Goal: Navigation & Orientation: Find specific page/section

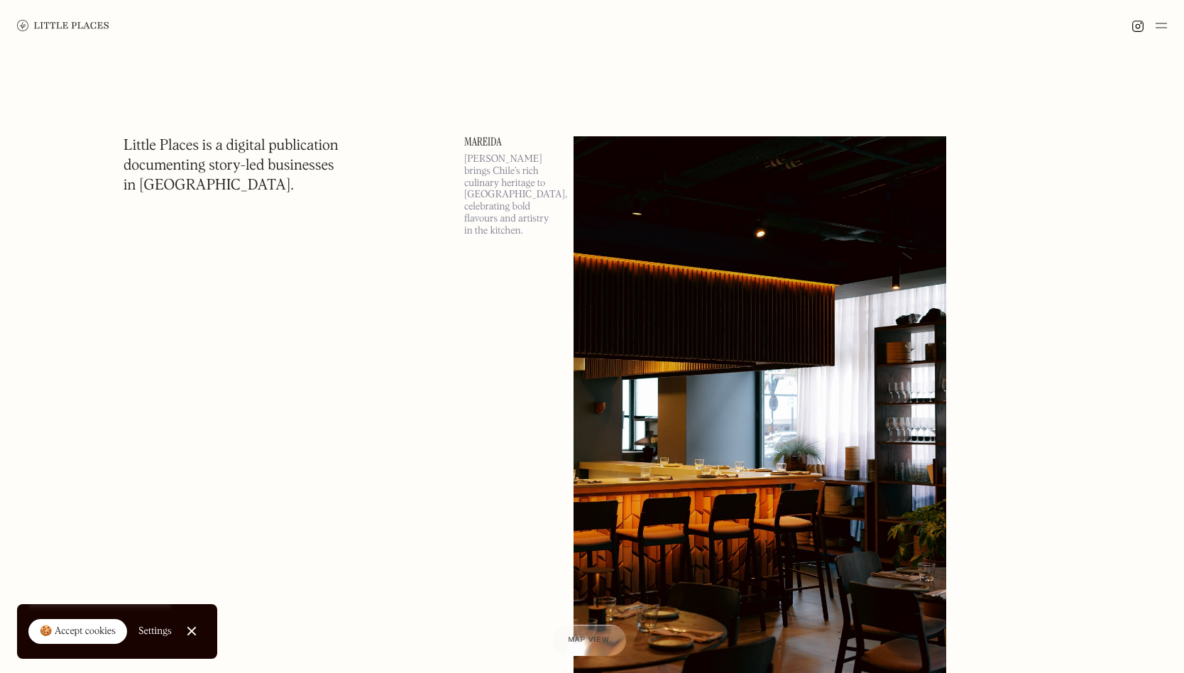
click at [49, 631] on div "🍪 Accept cookies" at bounding box center [78, 632] width 76 height 14
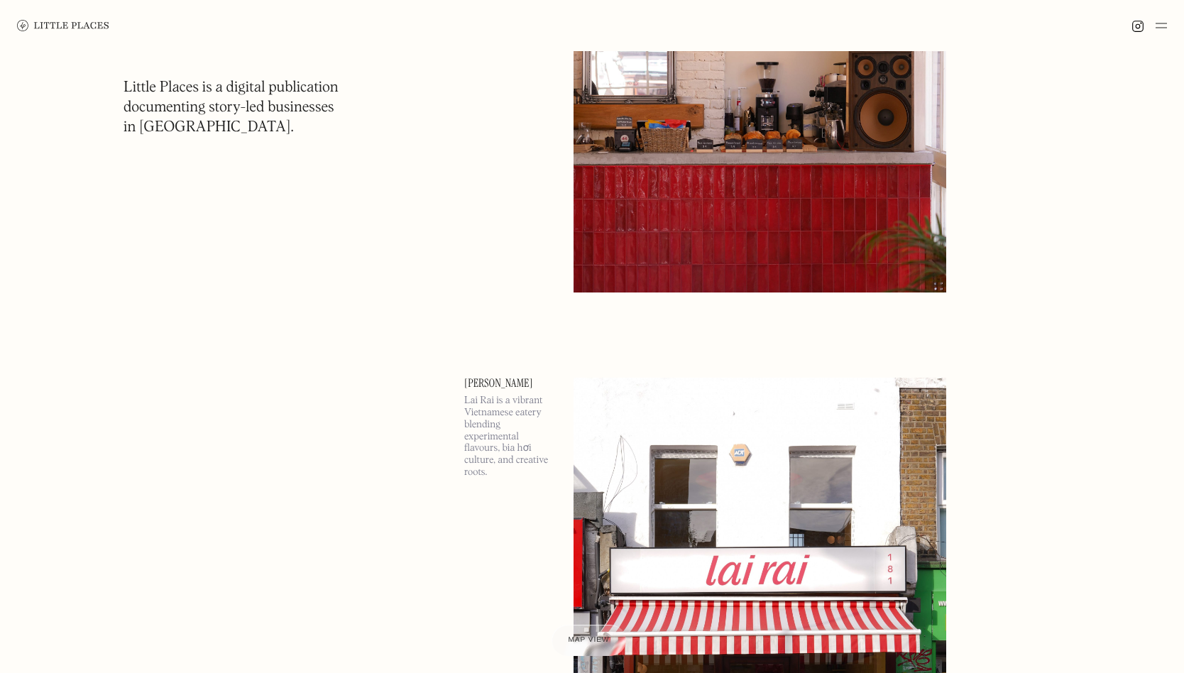
scroll to position [10014, 0]
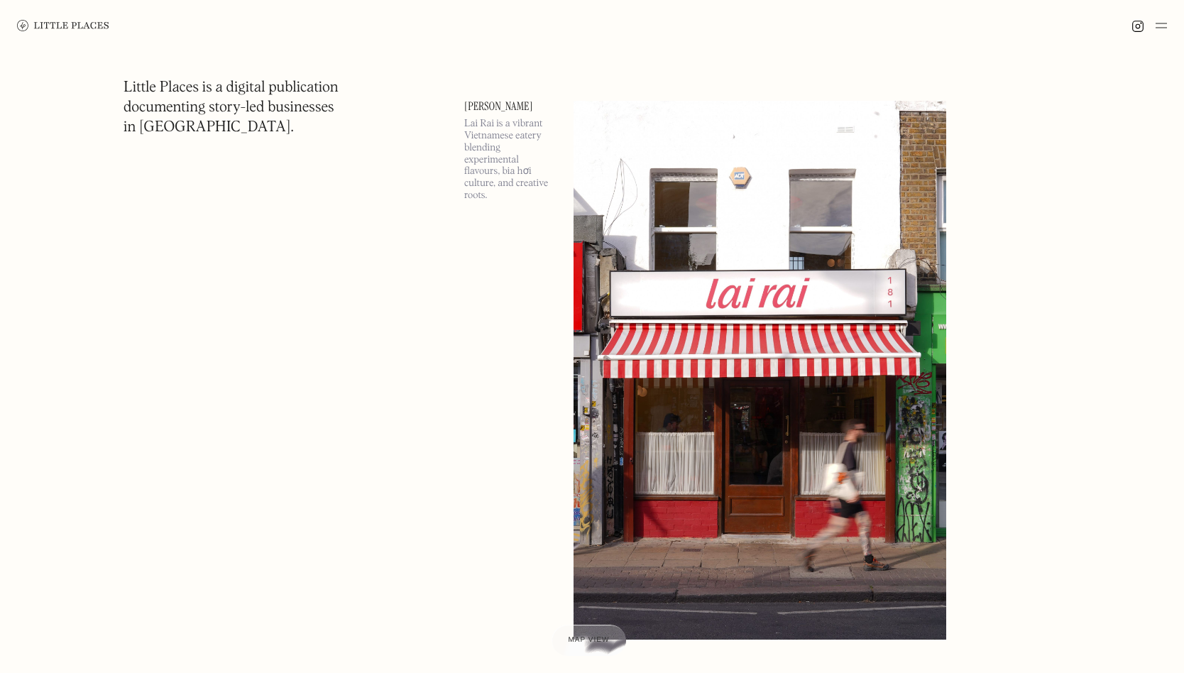
click at [1162, 26] on img at bounding box center [1161, 25] width 11 height 17
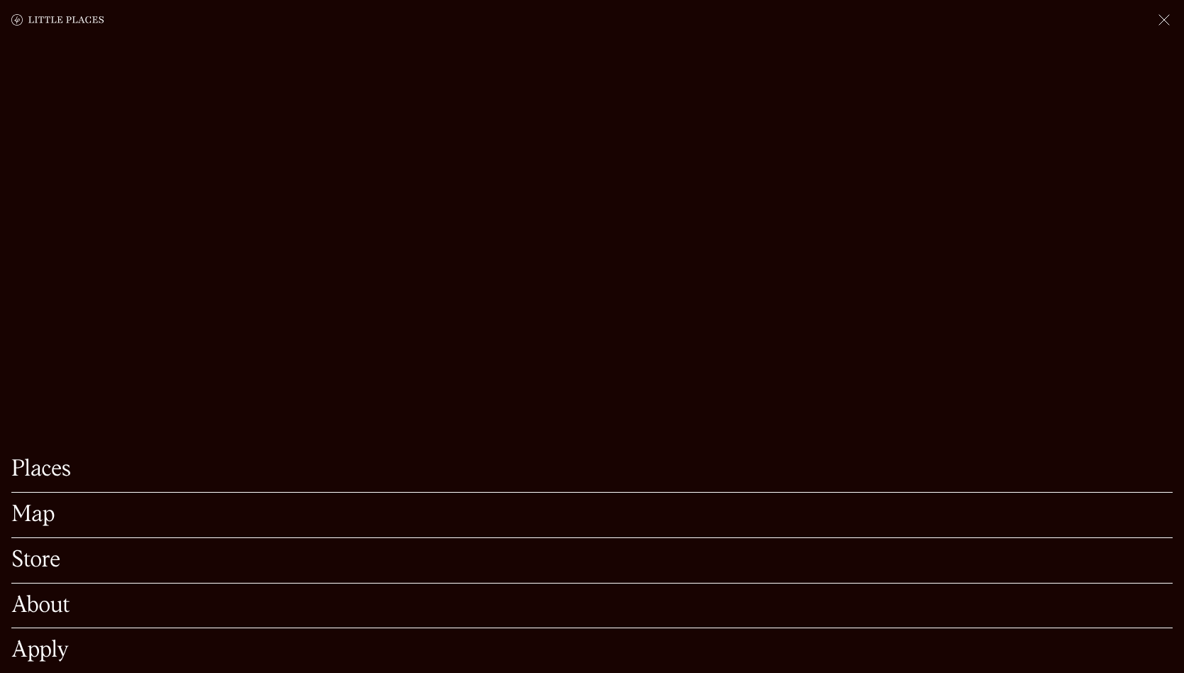
click at [62, 469] on link "Places" at bounding box center [592, 470] width 1162 height 22
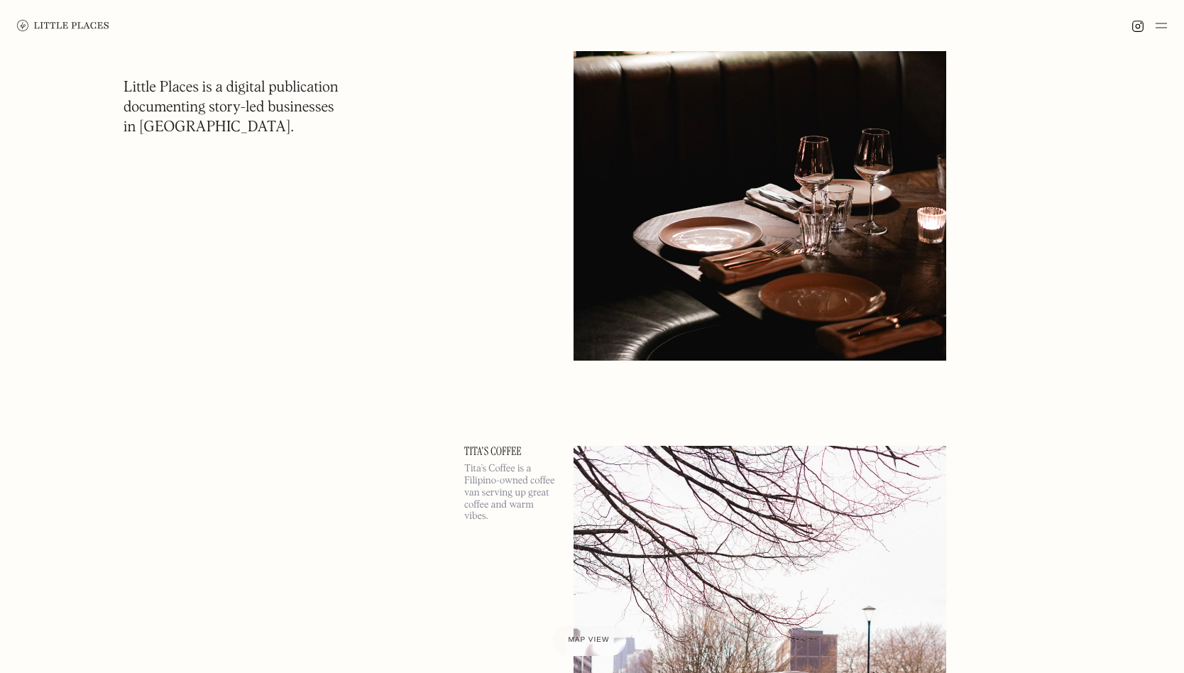
scroll to position [12896, 0]
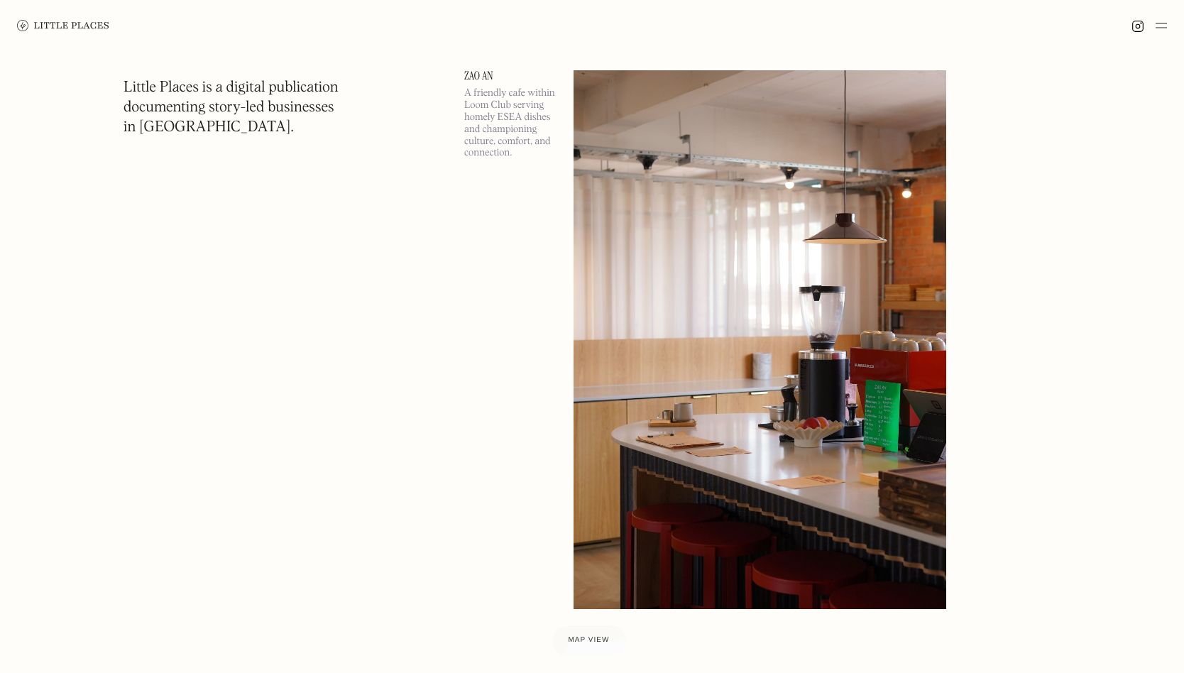
scroll to position [690, 0]
click at [739, 374] on img at bounding box center [760, 339] width 373 height 538
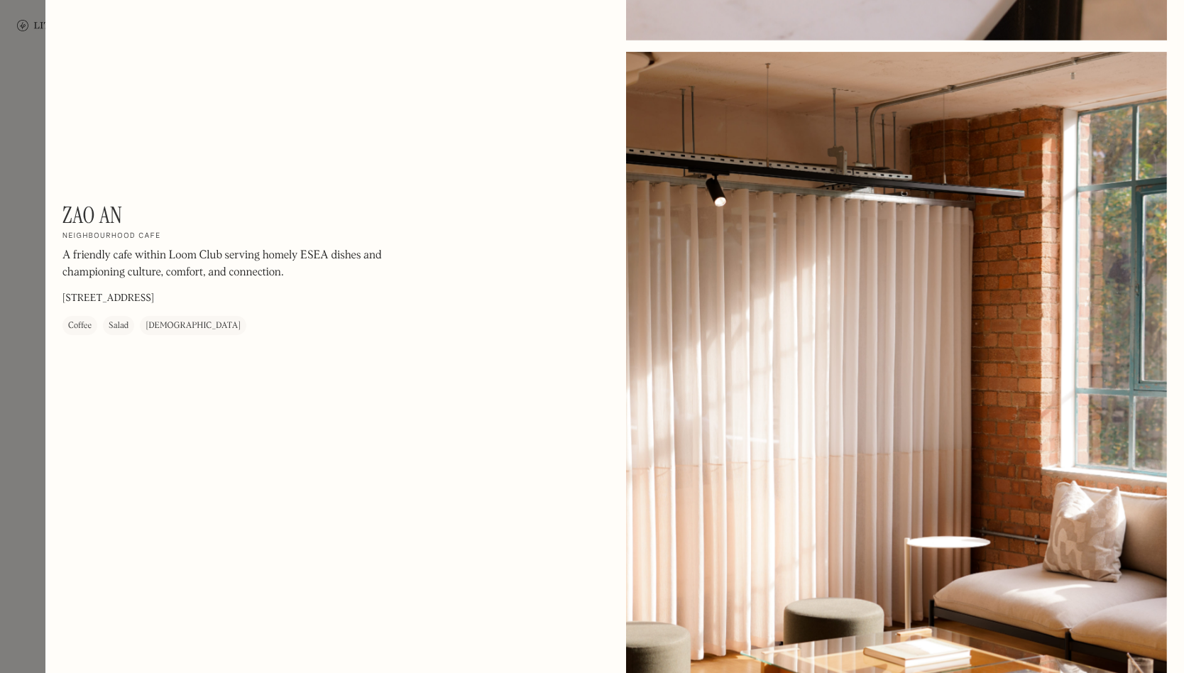
scroll to position [2460, 0]
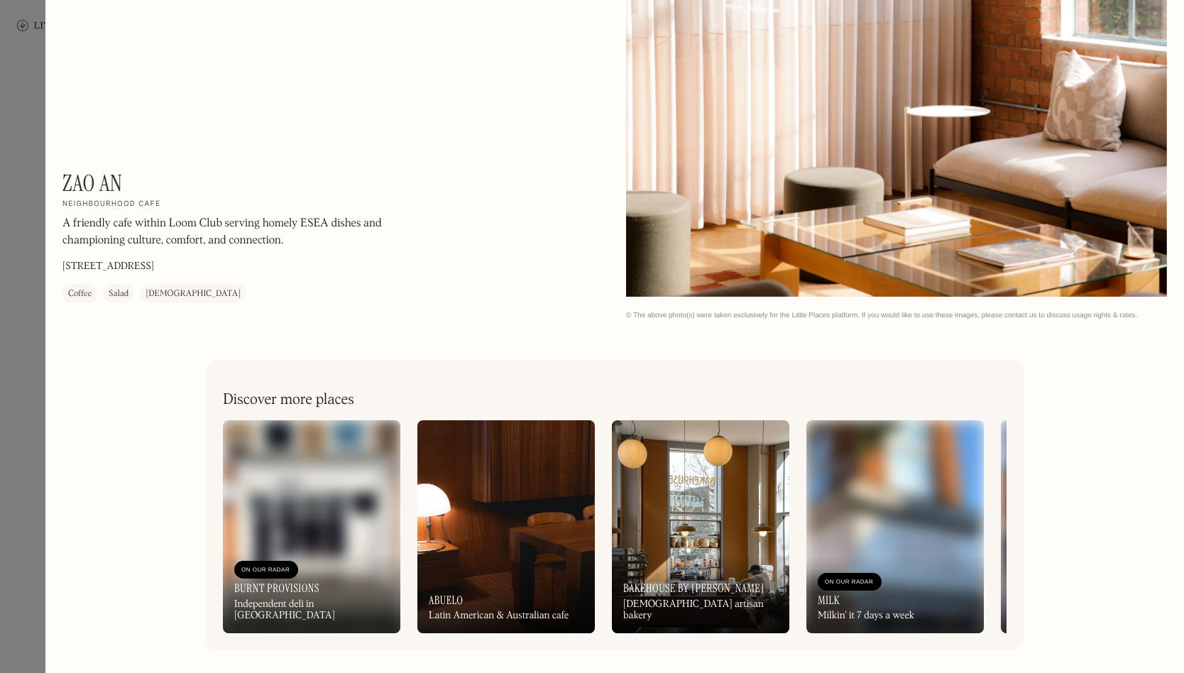
click at [868, 490] on img at bounding box center [896, 526] width 178 height 213
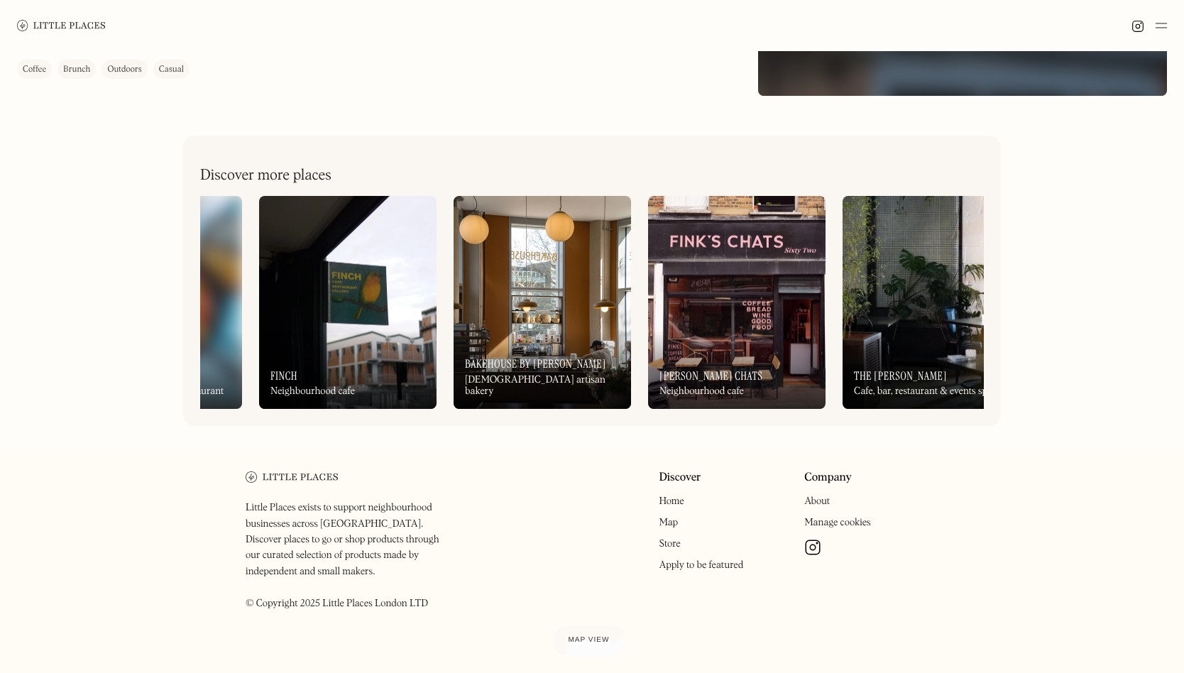
scroll to position [0, 1145]
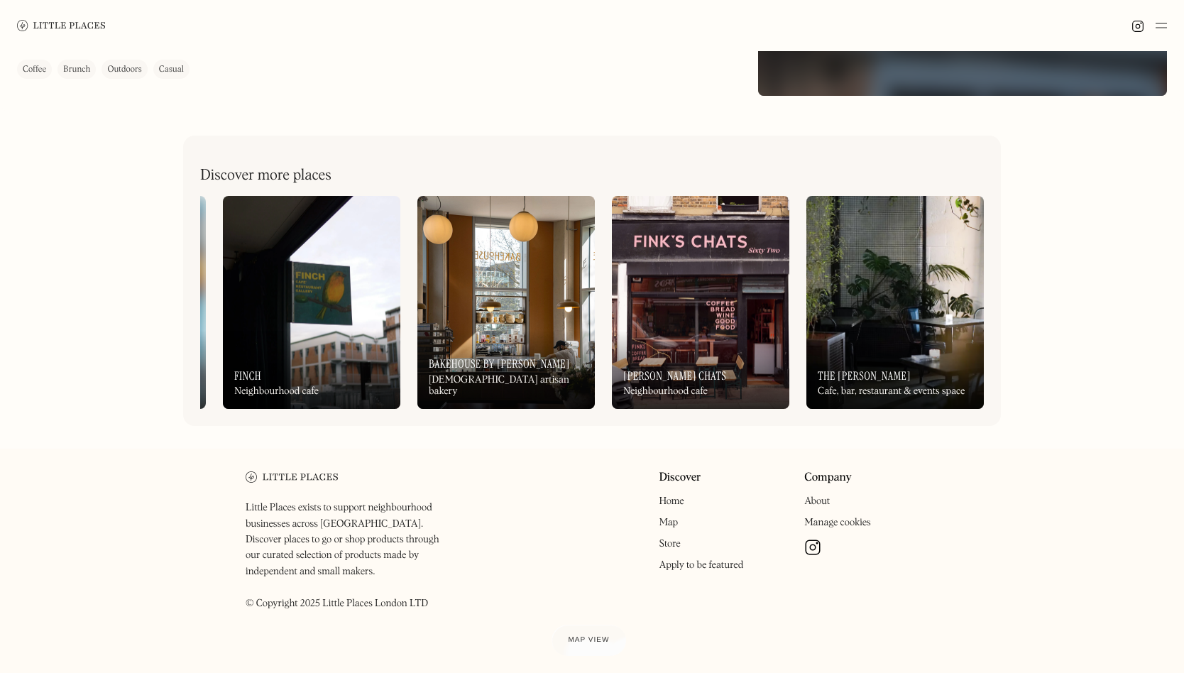
click at [671, 525] on link "Map" at bounding box center [668, 523] width 19 height 10
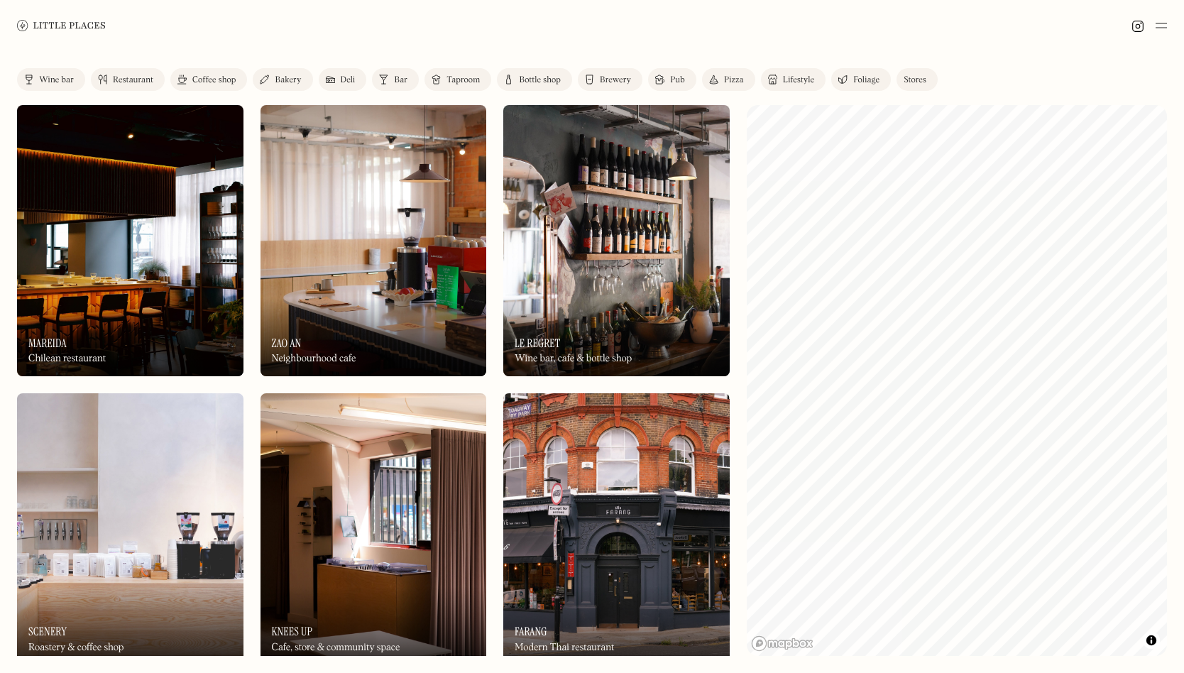
scroll to position [72, 0]
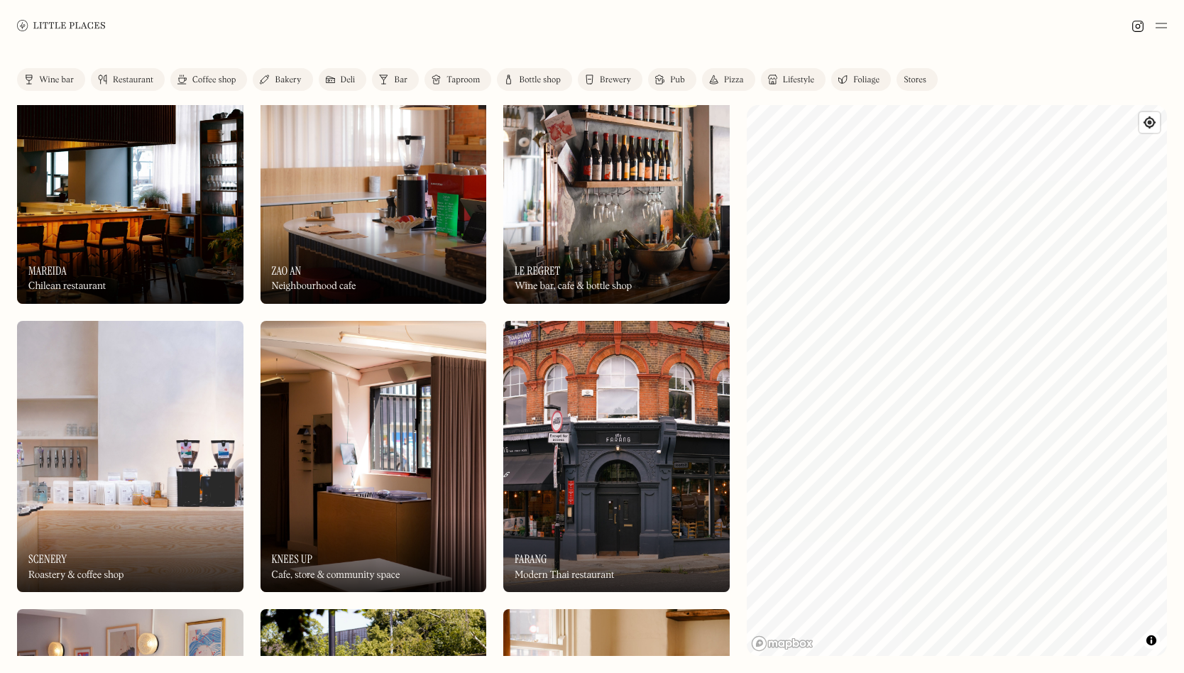
click at [578, 513] on img at bounding box center [616, 456] width 226 height 271
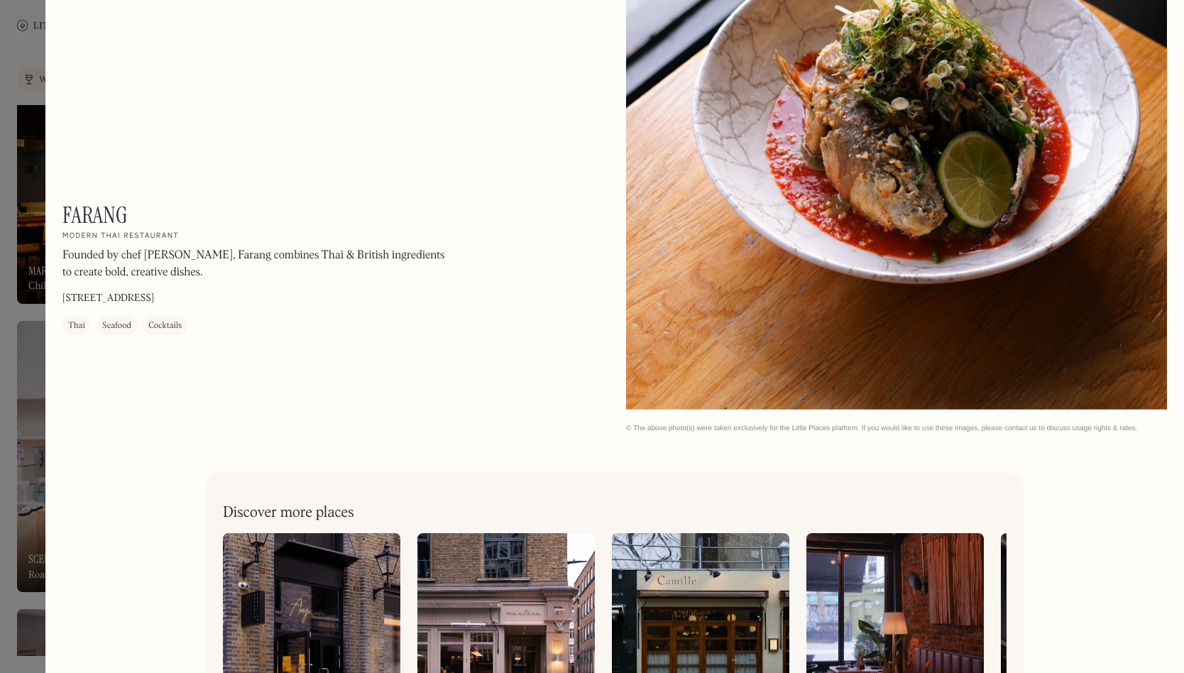
scroll to position [1772, 0]
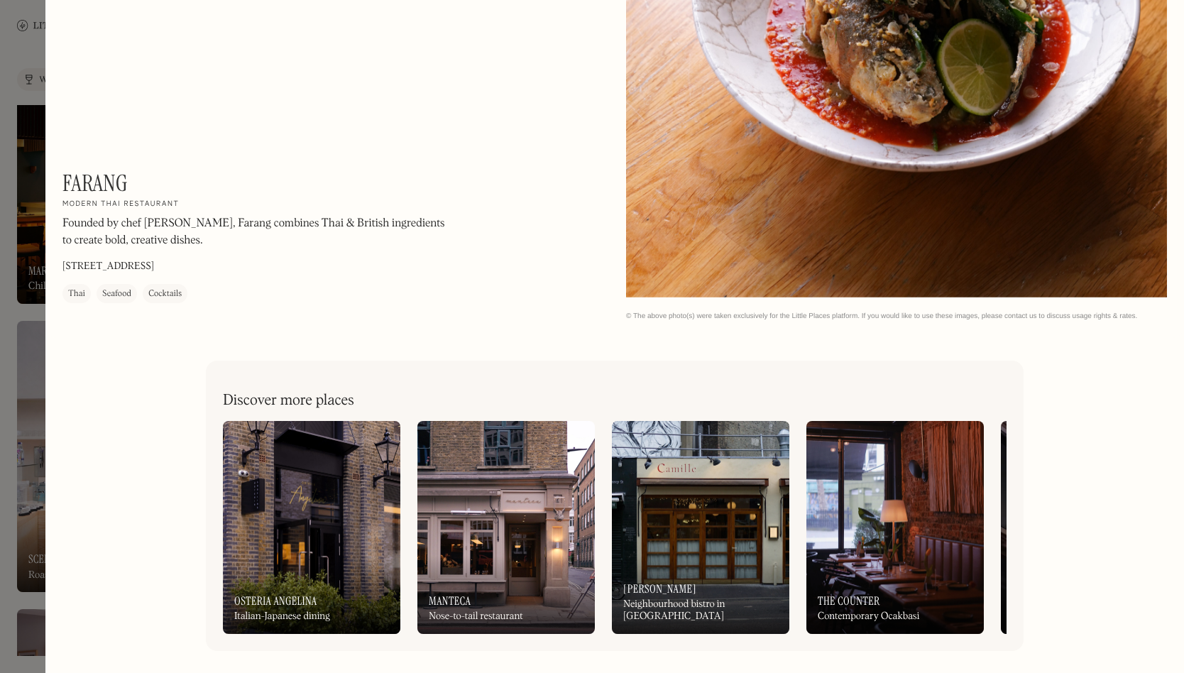
click at [638, 529] on img at bounding box center [701, 527] width 178 height 213
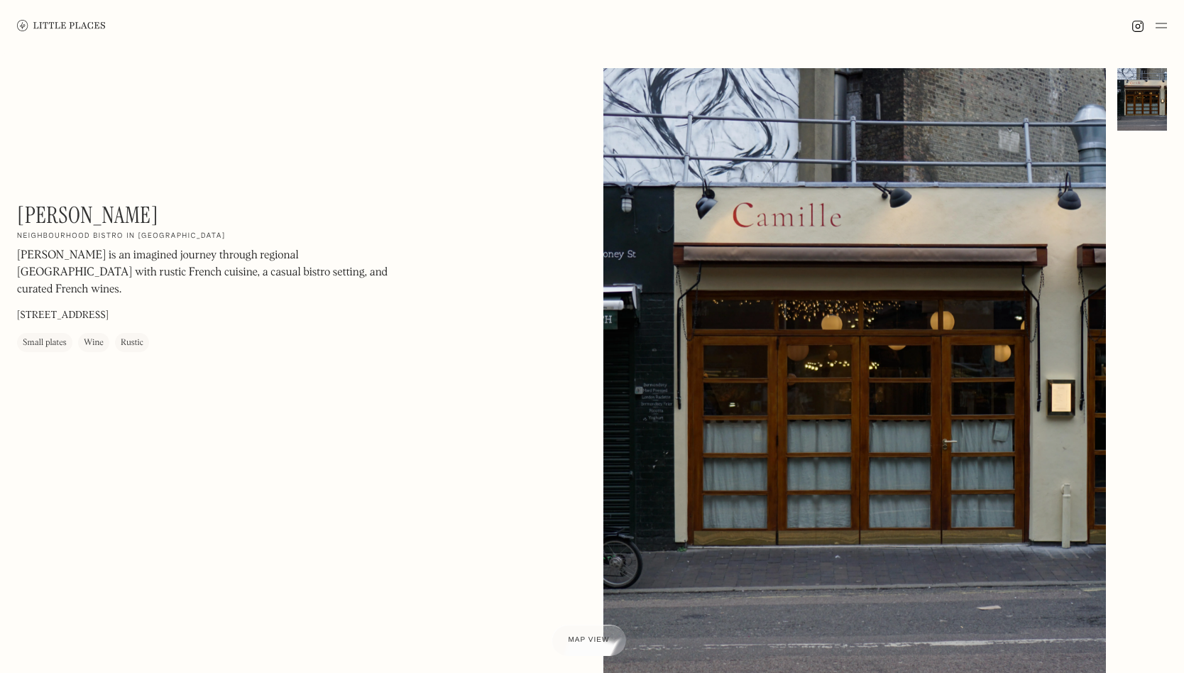
click at [43, 31] on img at bounding box center [61, 25] width 89 height 11
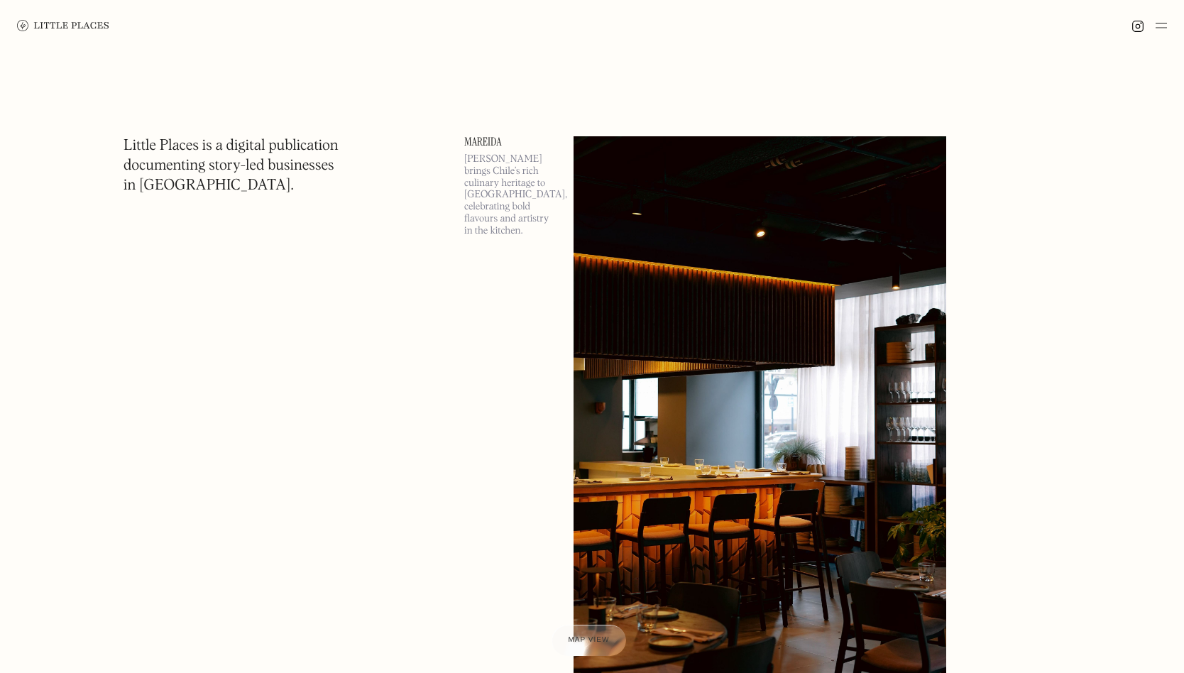
click at [1162, 28] on img at bounding box center [1161, 25] width 11 height 17
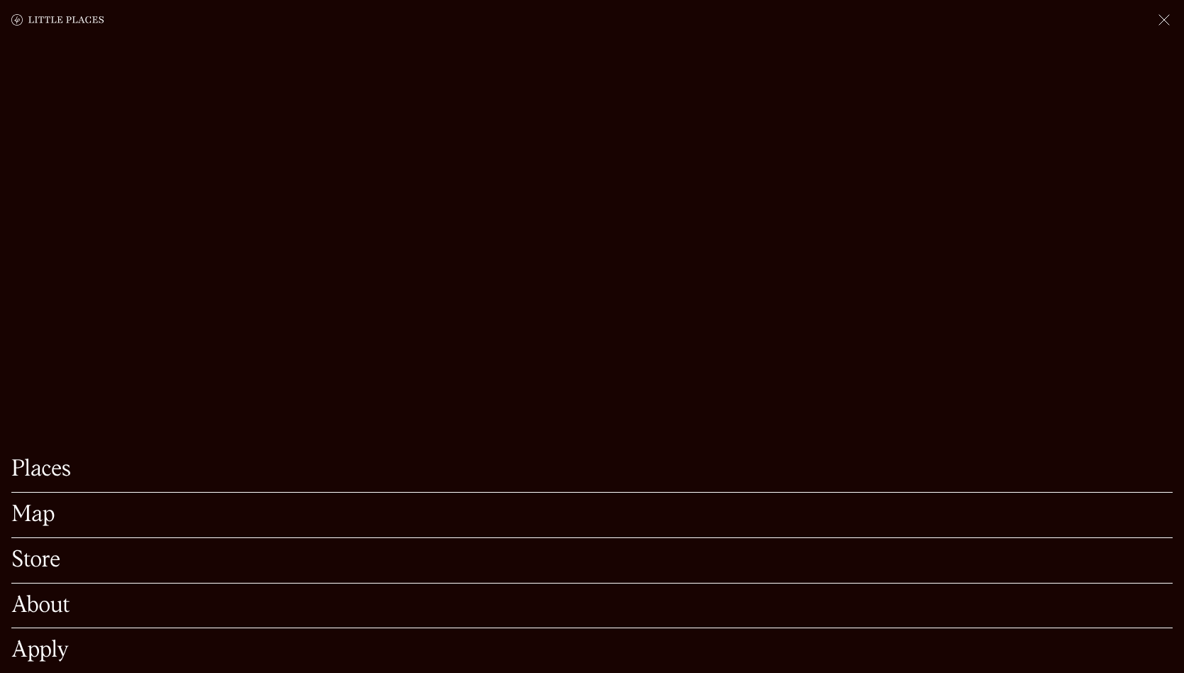
click at [42, 618] on div "About" at bounding box center [592, 606] width 1162 height 45
click at [38, 601] on link "About" at bounding box center [592, 606] width 1162 height 22
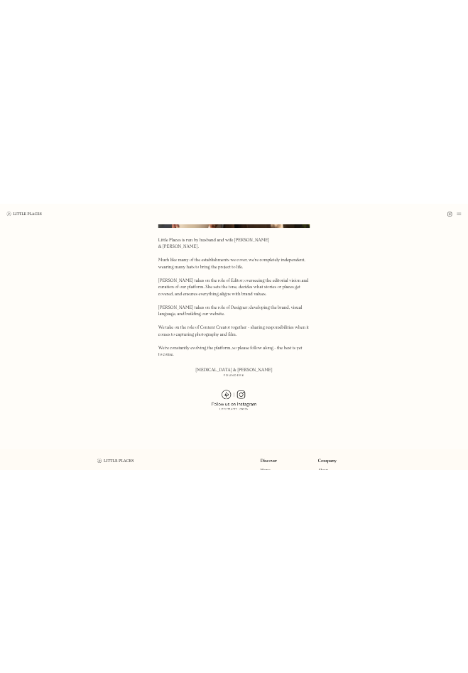
scroll to position [900, 0]
